Goal: Information Seeking & Learning: Check status

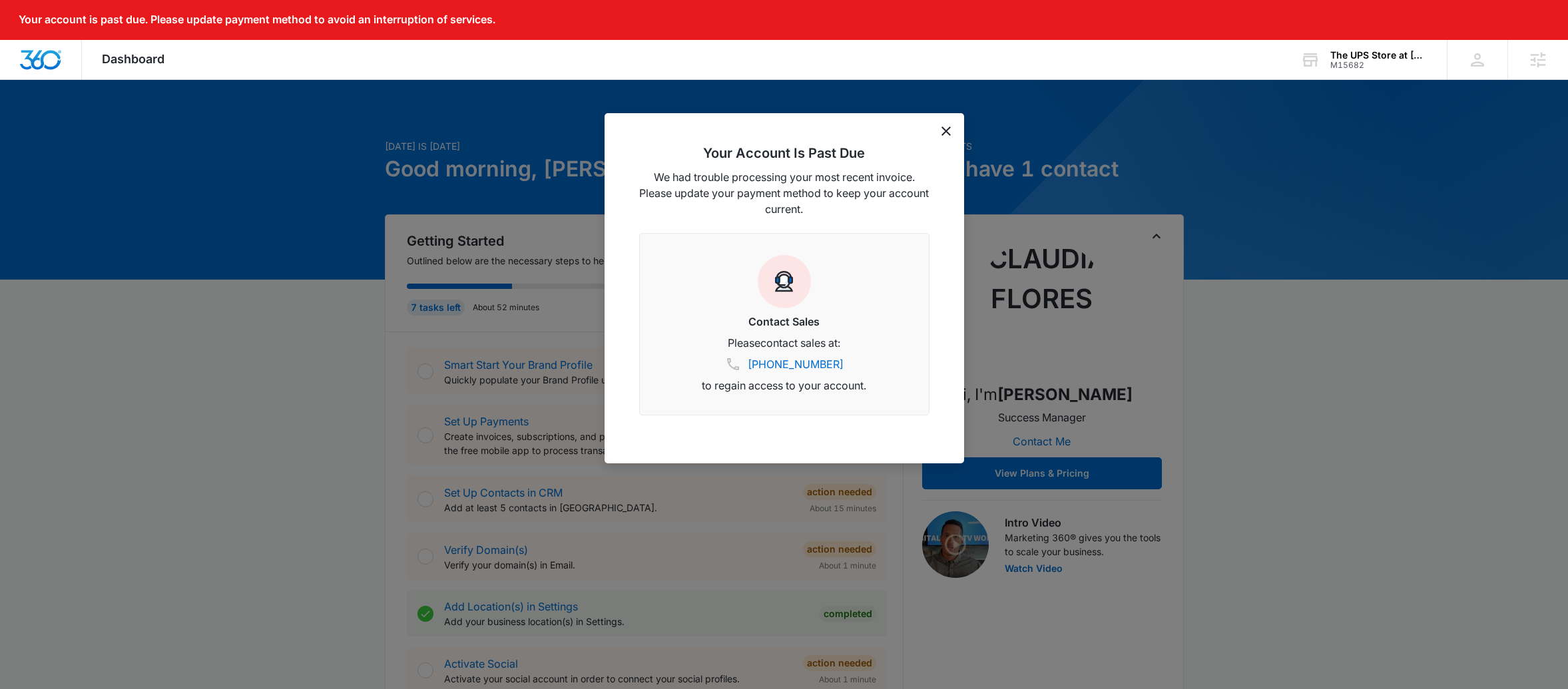
click at [942, 130] on icon "dismiss this dialog" at bounding box center [946, 131] width 9 height 9
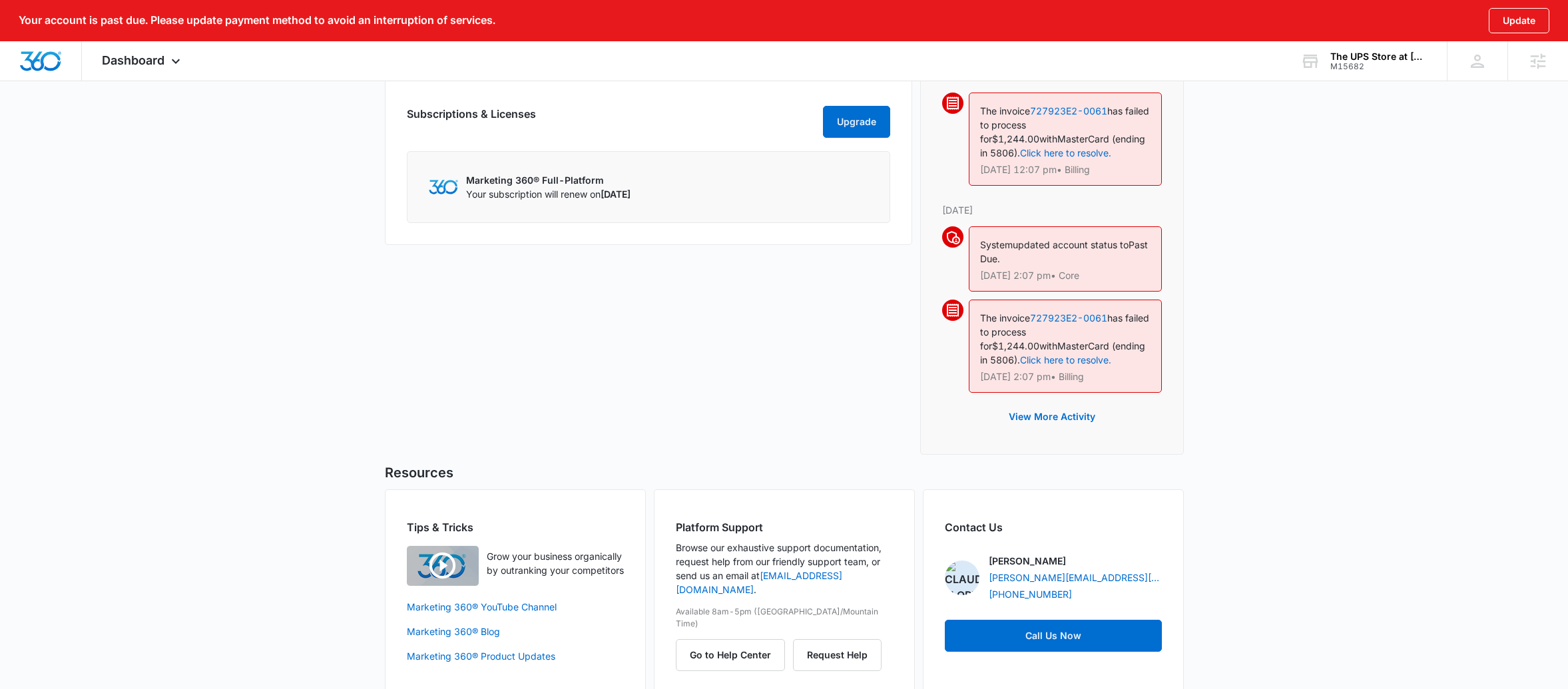
scroll to position [906, 0]
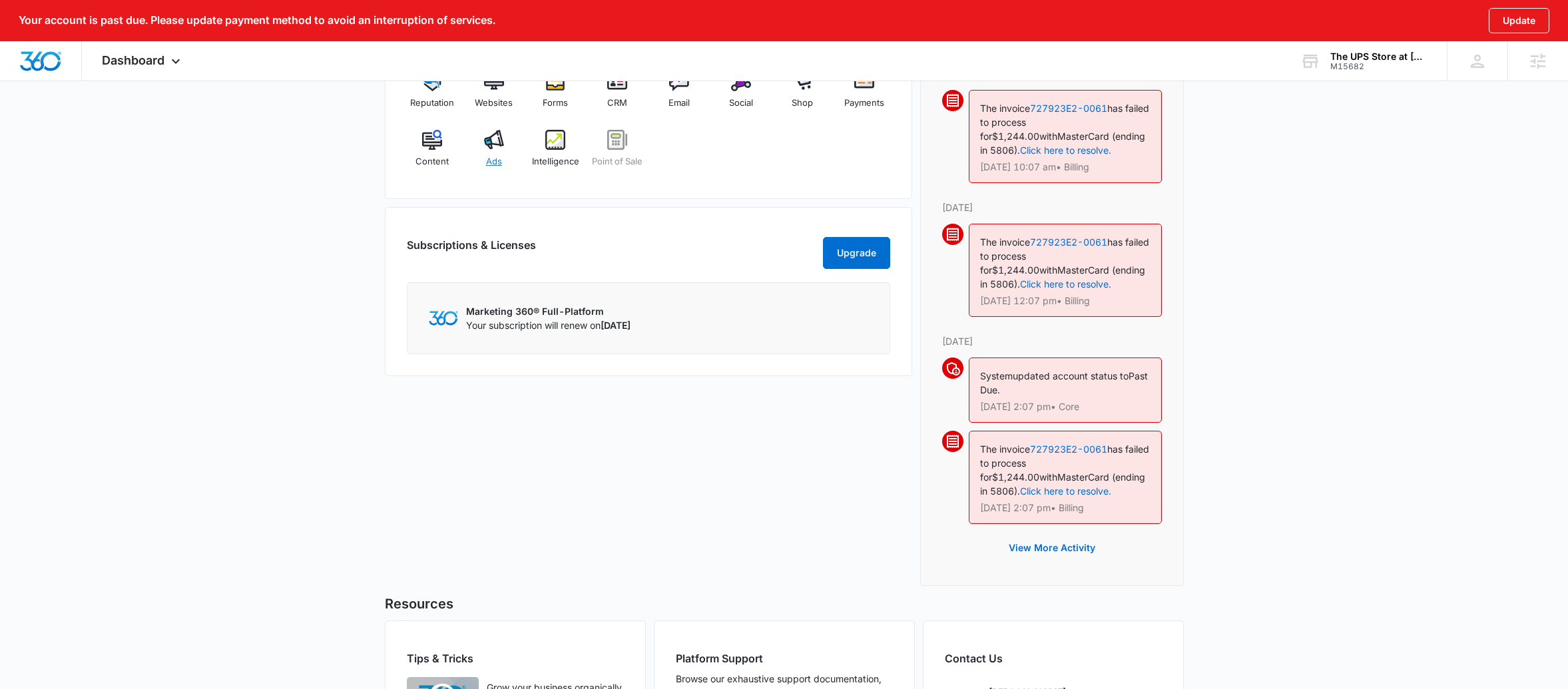
click at [483, 150] on div "Ads" at bounding box center [493, 154] width 51 height 48
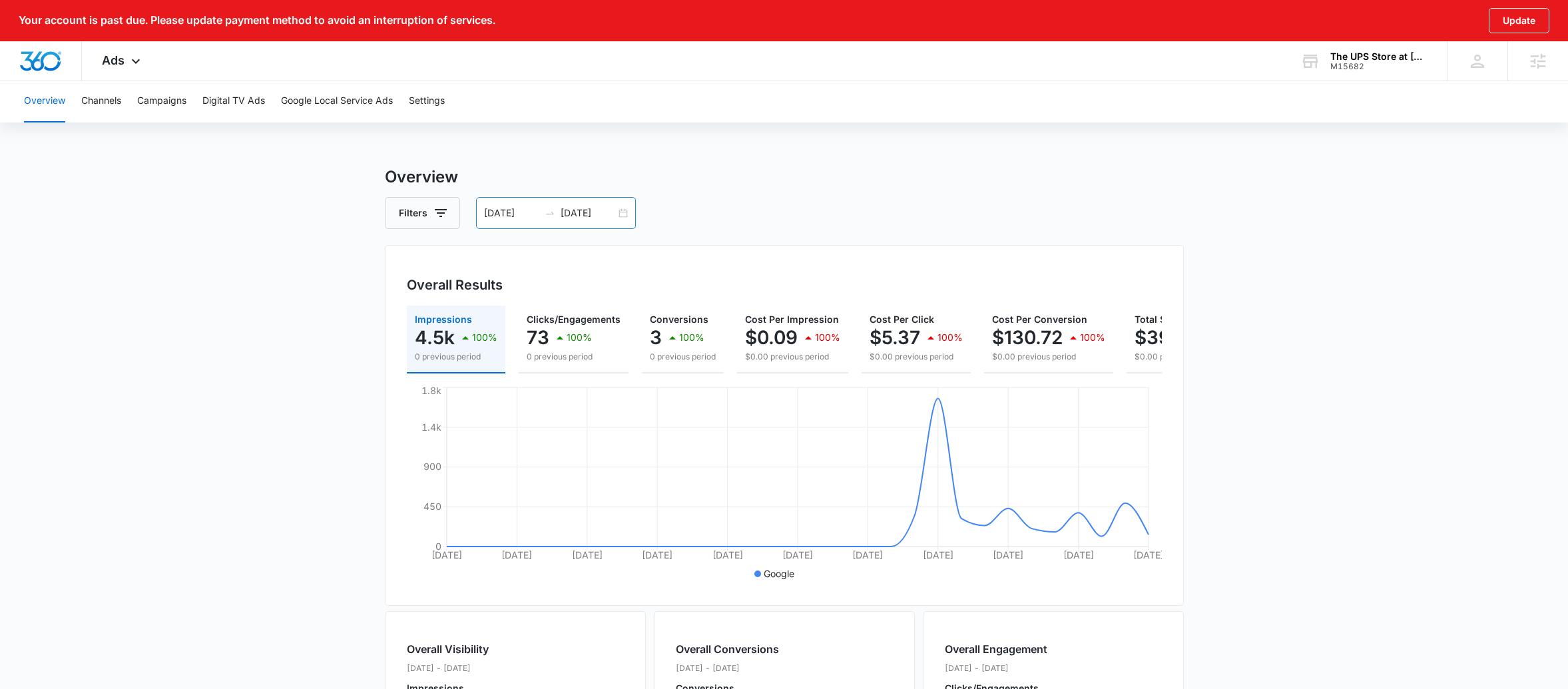
click at [617, 209] on div "[DATE] [DATE]" at bounding box center [555, 213] width 159 height 32
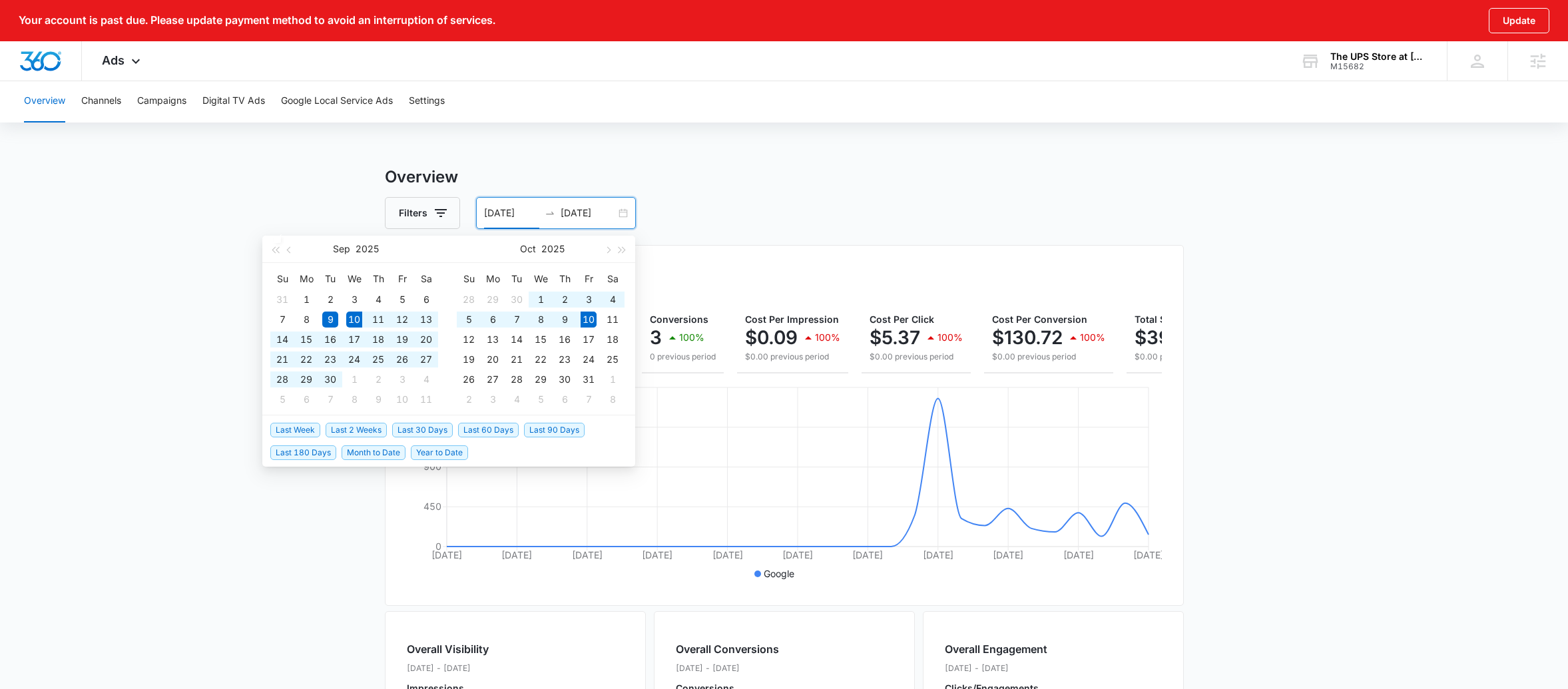
click at [426, 433] on span "Last 30 Days" at bounding box center [422, 430] width 61 height 15
type input "[DATE]"
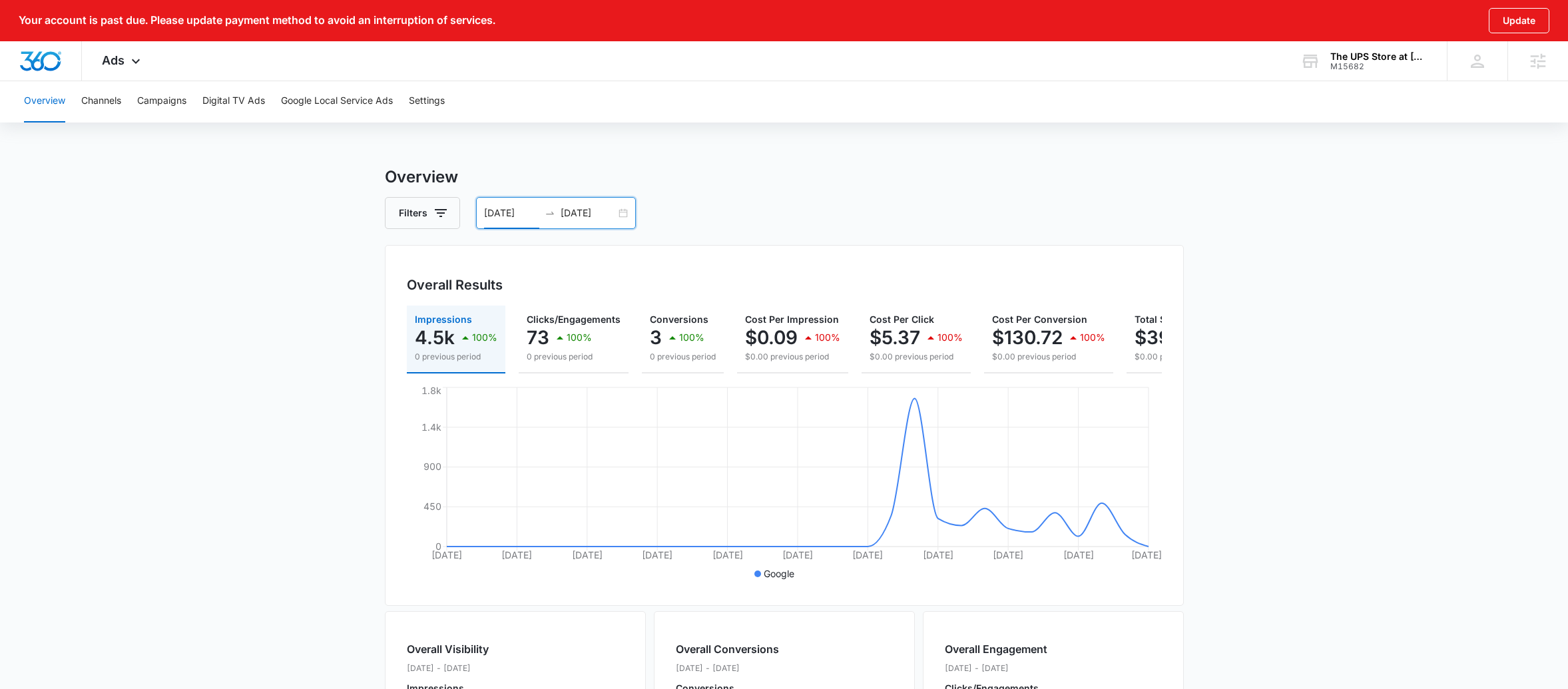
click at [1050, 197] on div "Filters [DATE] [DATE]" at bounding box center [784, 213] width 799 height 32
click at [146, 98] on button "Campaigns" at bounding box center [161, 101] width 49 height 43
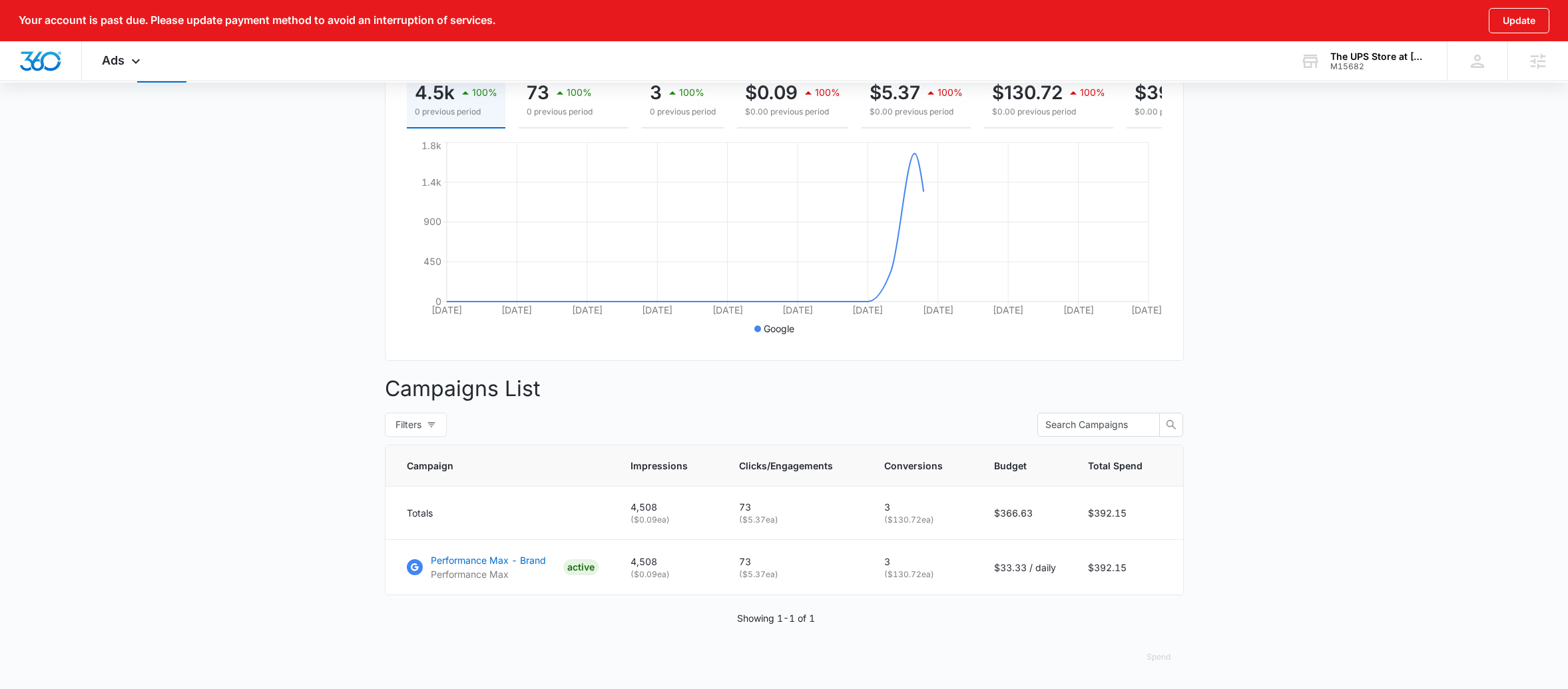
scroll to position [258, 0]
click at [509, 558] on p "Performance Max - Brand" at bounding box center [488, 560] width 115 height 14
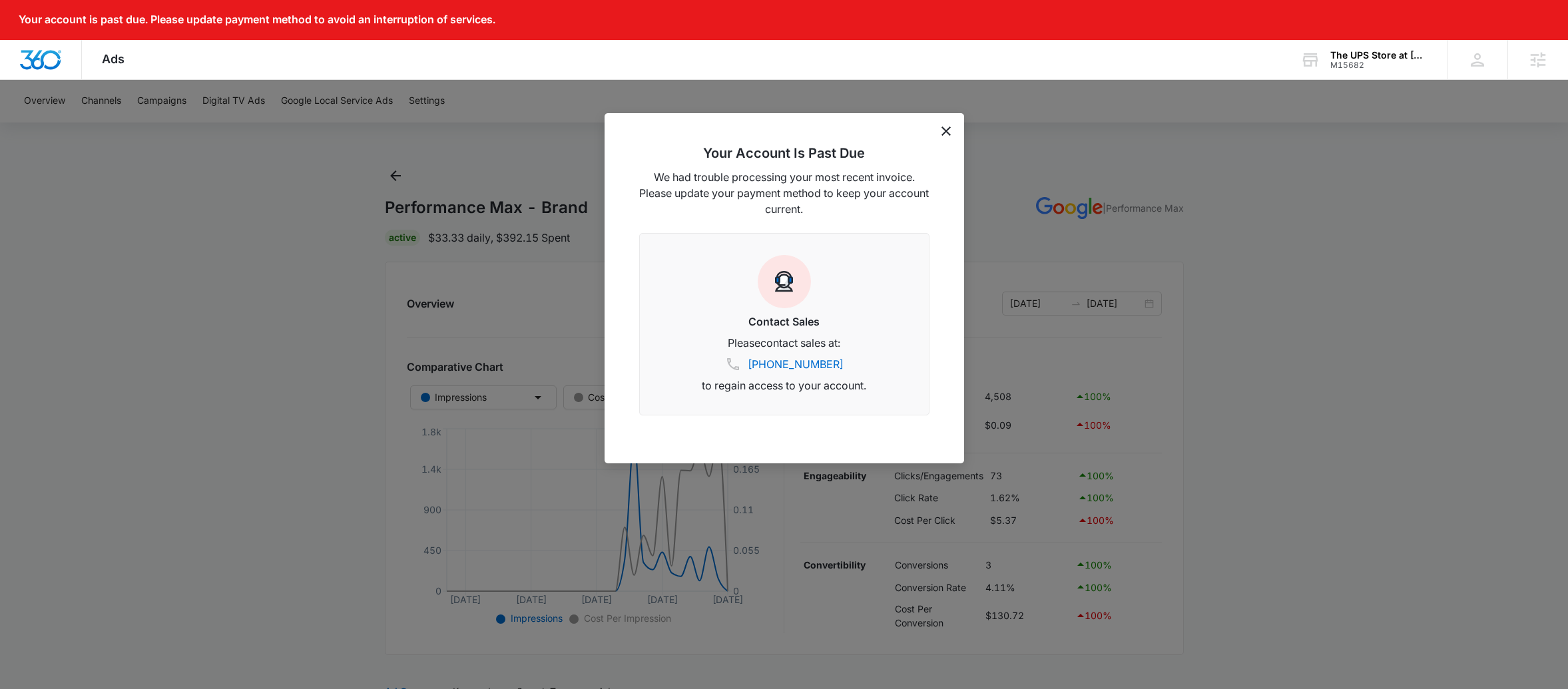
click at [944, 138] on div "Your Account Is Past Due We had trouble processing your most recent invoice. Pl…" at bounding box center [784, 288] width 360 height 350
click at [947, 134] on icon "dismiss this dialog" at bounding box center [946, 131] width 9 height 9
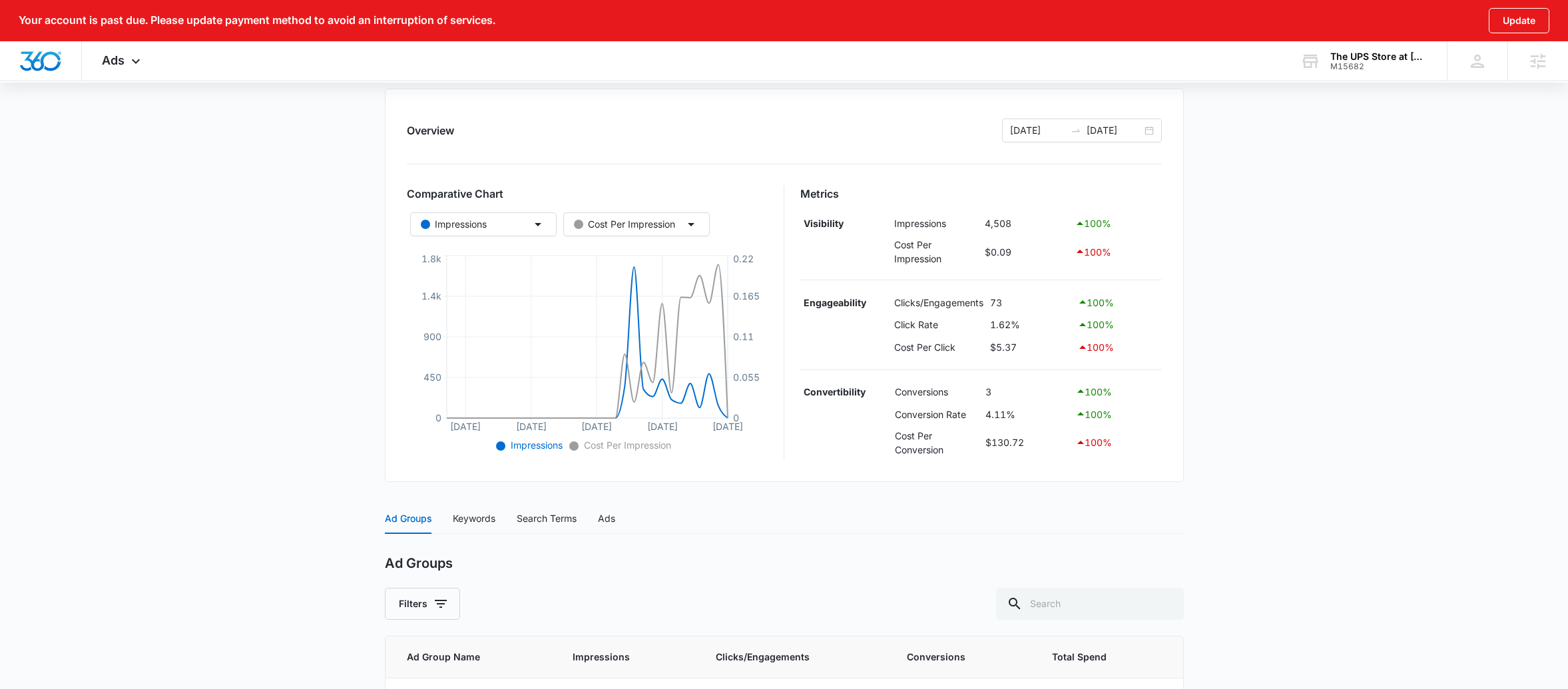
scroll to position [321, 0]
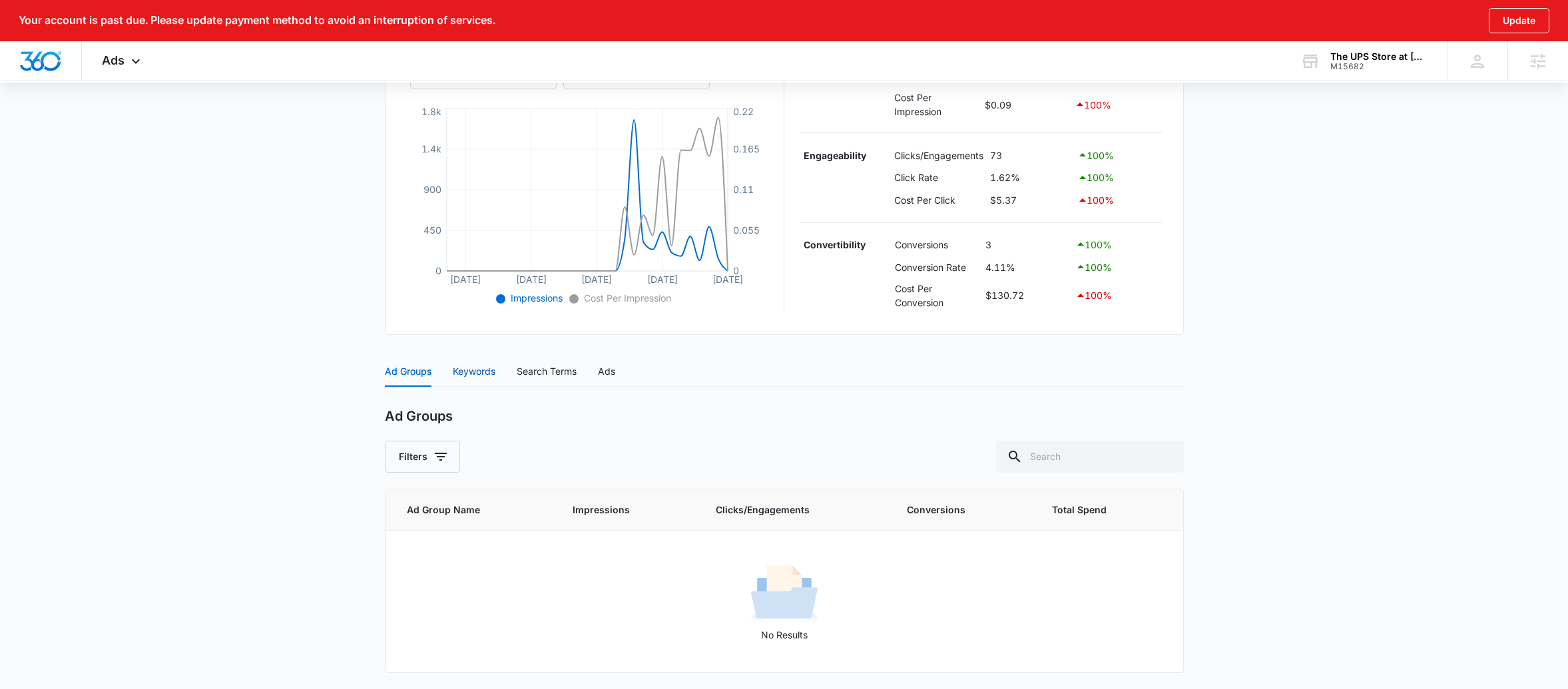
click at [459, 376] on div "Keywords" at bounding box center [473, 372] width 43 height 15
click at [536, 377] on div "Search Terms" at bounding box center [547, 372] width 60 height 15
